Goal: Navigation & Orientation: Find specific page/section

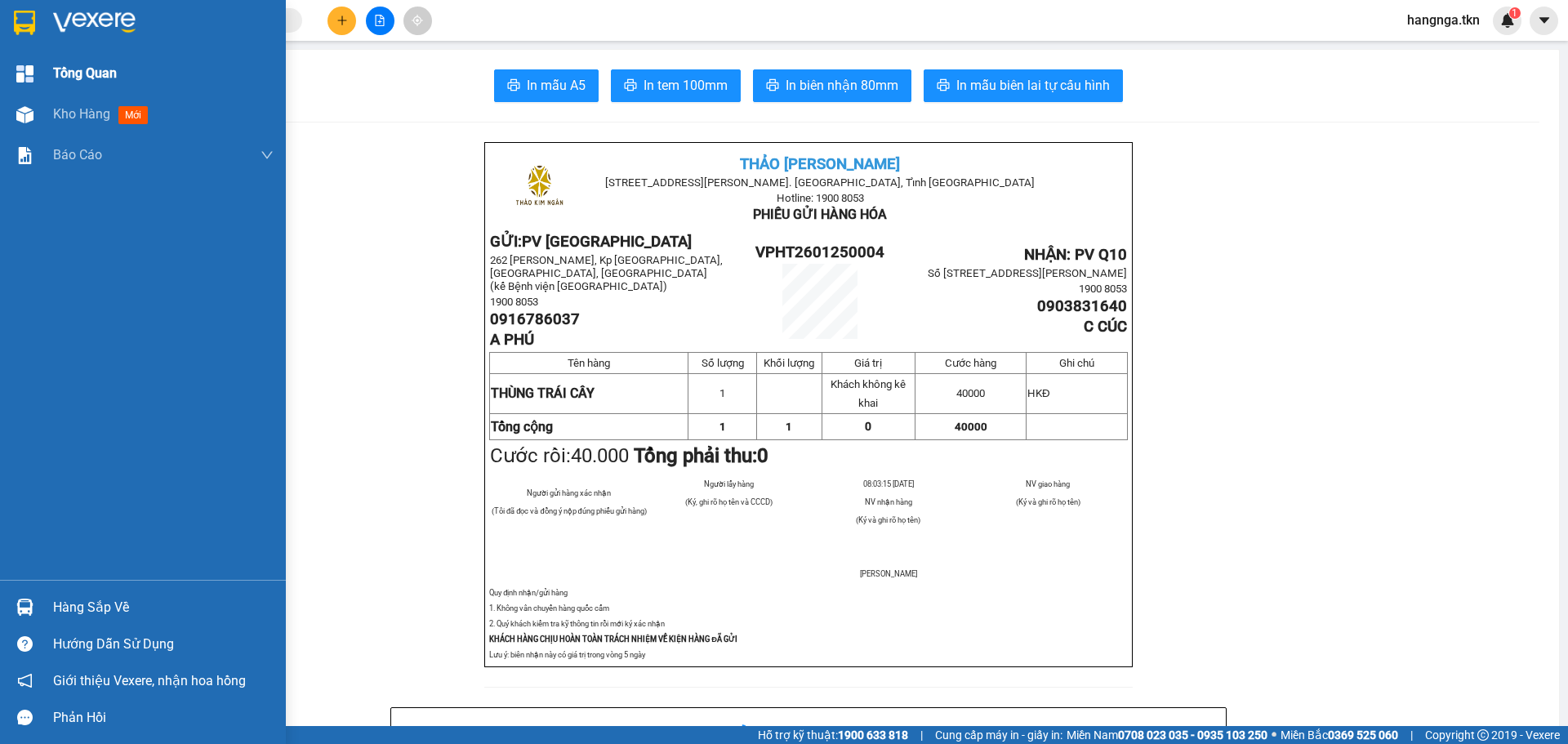
drag, startPoint x: 39, startPoint y: 11, endPoint x: 100, endPoint y: 77, distance: 89.9
click at [39, 11] on div at bounding box center [143, 26] width 286 height 53
